Goal: Navigation & Orientation: Find specific page/section

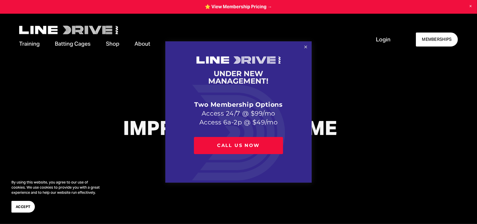
click at [304, 47] on link "Close" at bounding box center [306, 47] width 10 height 10
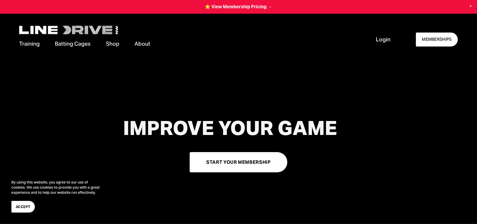
click at [117, 43] on link "Shop" at bounding box center [112, 43] width 13 height 9
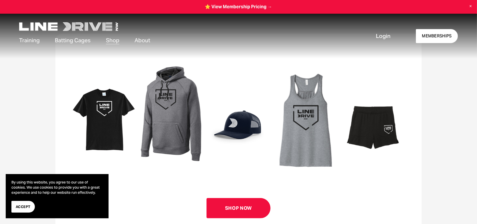
scroll to position [225, 0]
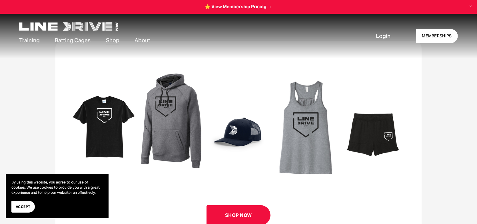
click at [0, 0] on span "Our Facilities" at bounding box center [0, 0] width 0 height 0
